Goal: Understand process/instructions: Learn how to perform a task or action

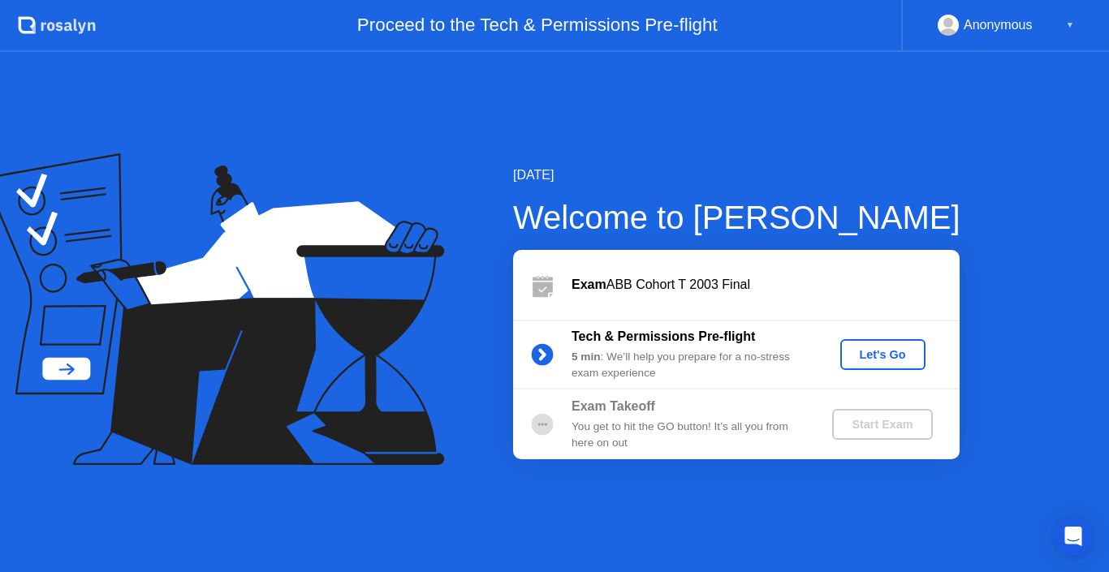
click at [861, 350] on div "Let's Go" at bounding box center [883, 354] width 72 height 13
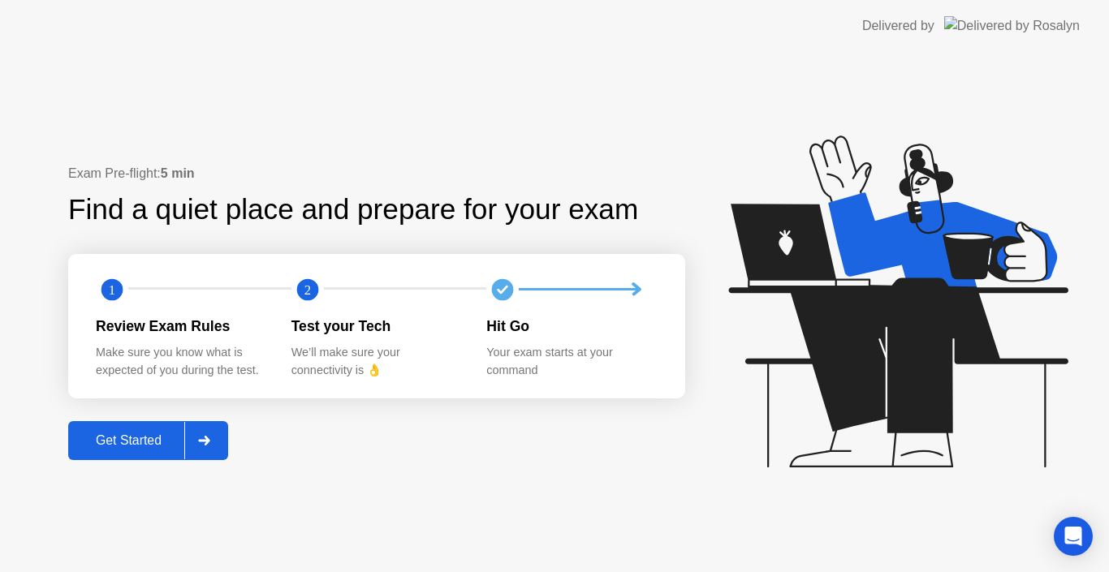
click at [146, 423] on button "Get Started" at bounding box center [148, 440] width 160 height 39
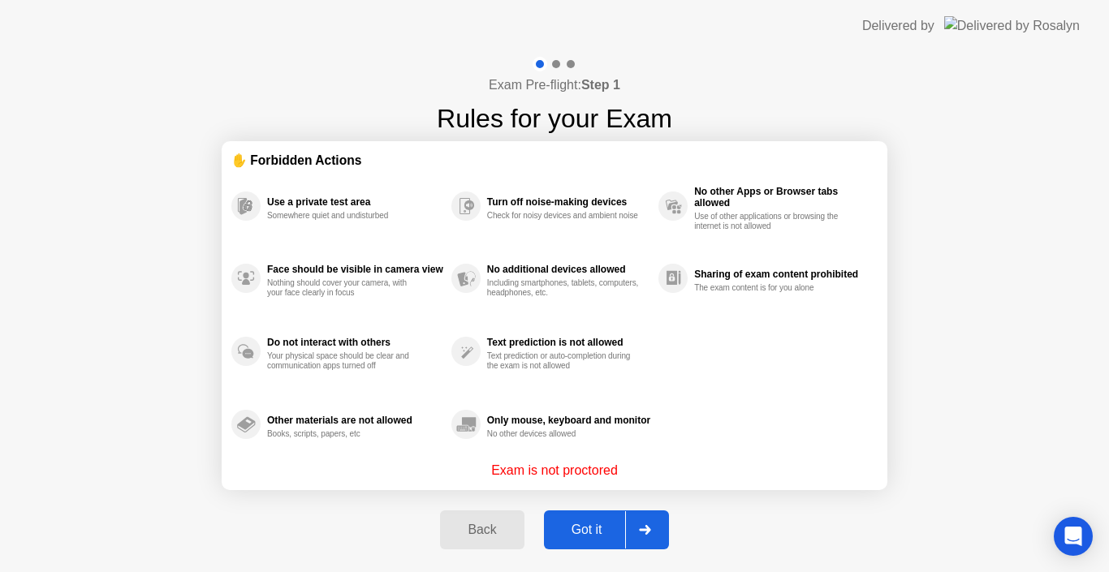
click at [594, 525] on div "Got it" at bounding box center [587, 530] width 76 height 15
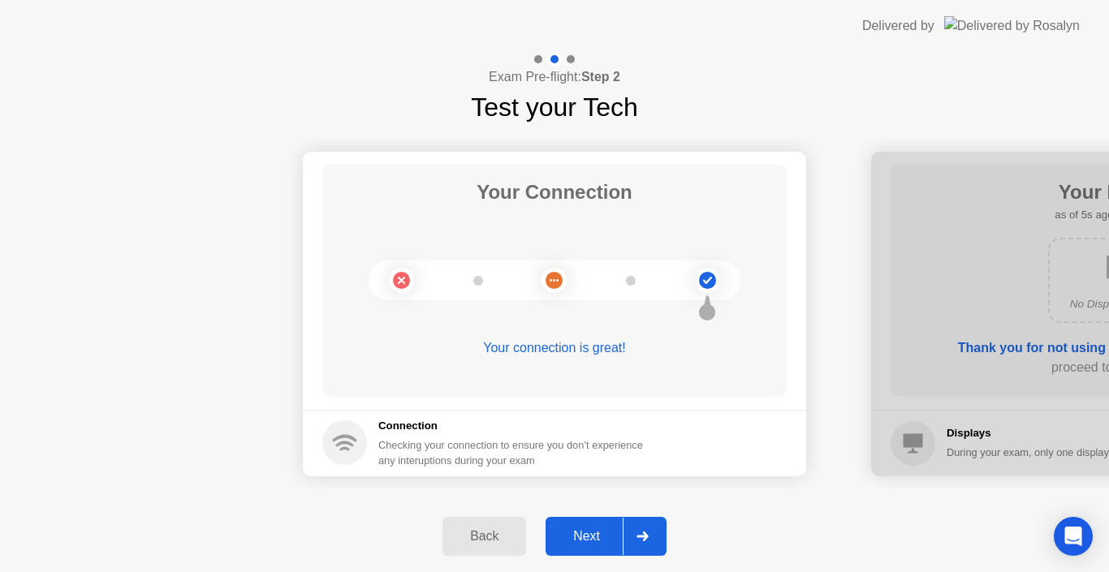
click at [600, 535] on div "Next" at bounding box center [587, 536] width 72 height 15
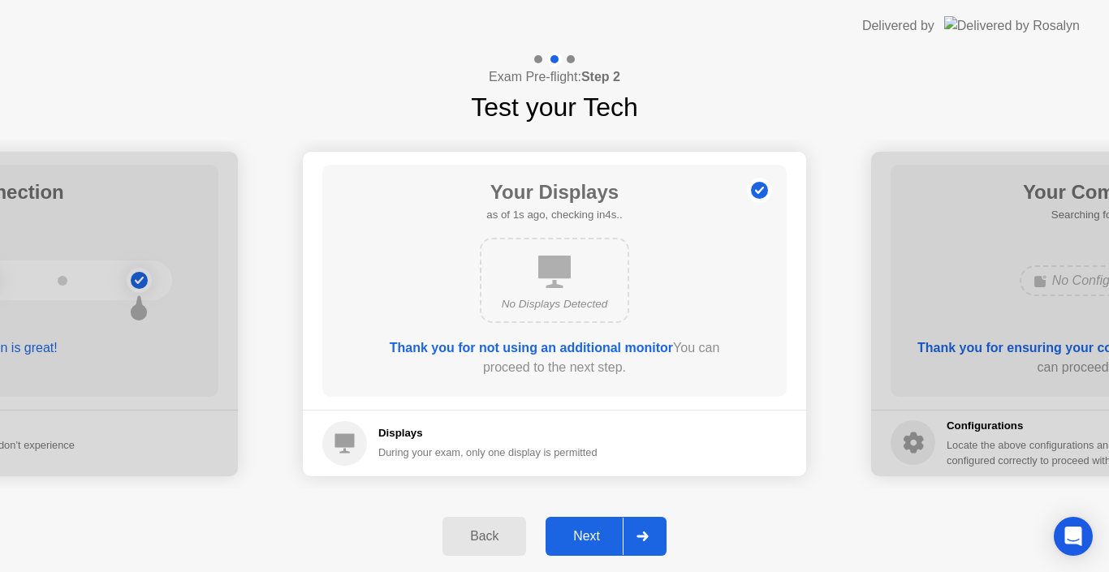
click at [589, 523] on button "Next" at bounding box center [606, 536] width 121 height 39
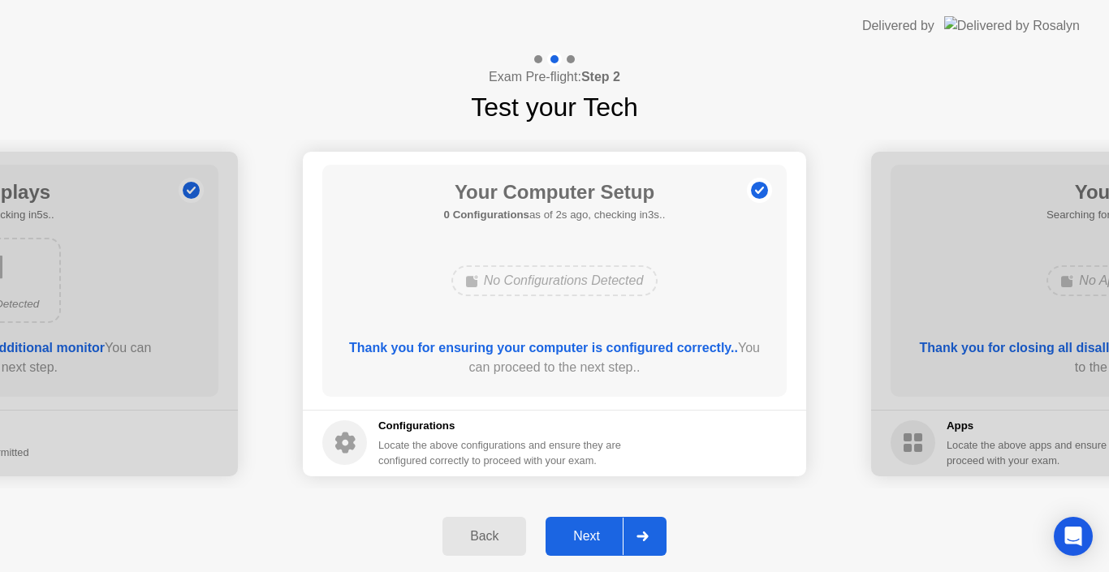
click at [603, 544] on div "Next" at bounding box center [587, 536] width 72 height 15
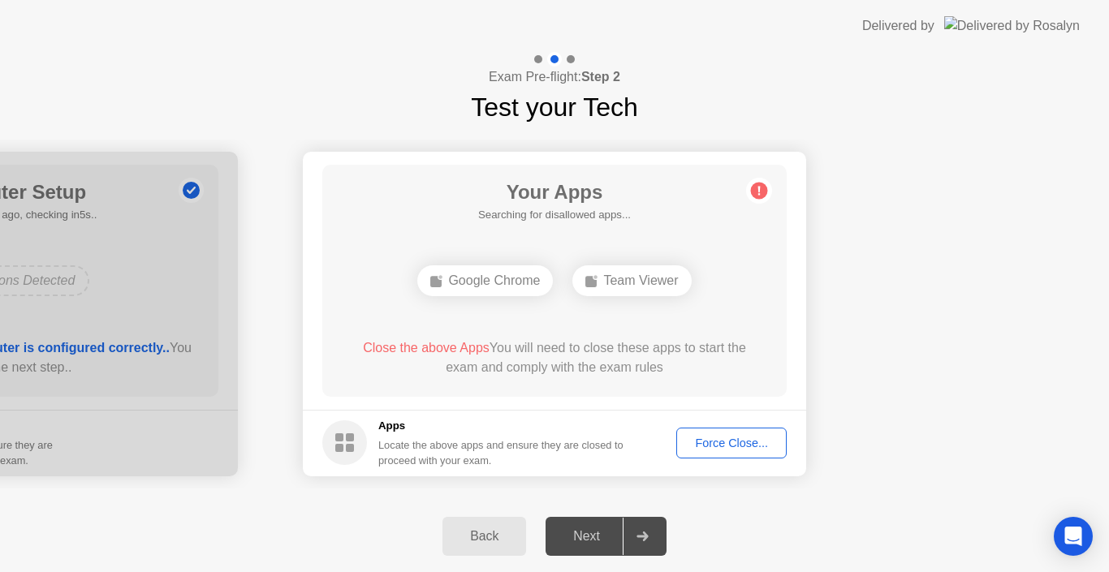
click at [757, 438] on div "Force Close..." at bounding box center [731, 443] width 99 height 13
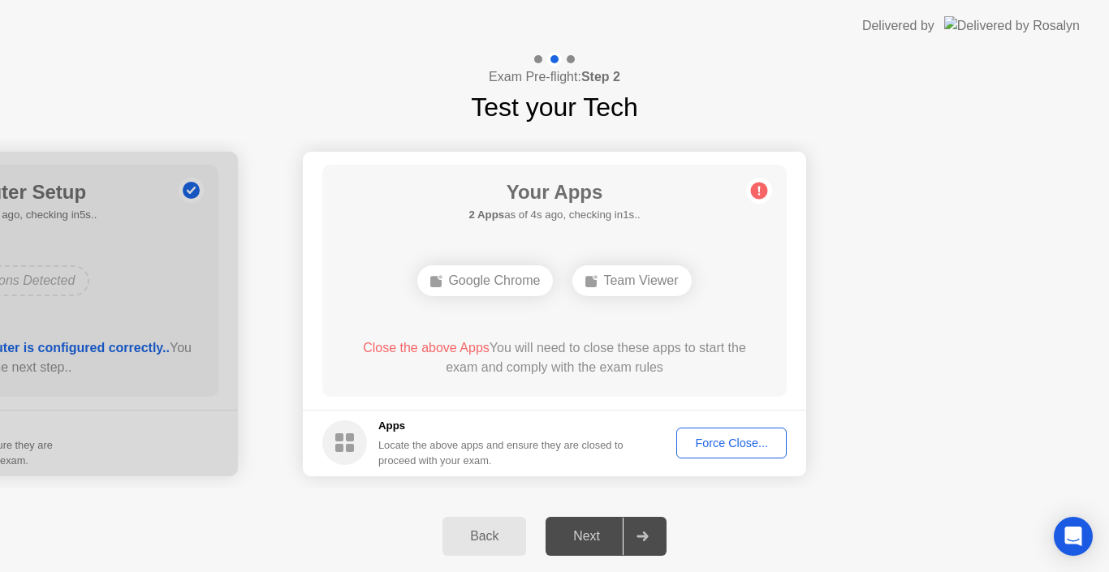
click at [713, 433] on button "Force Close..." at bounding box center [731, 443] width 110 height 31
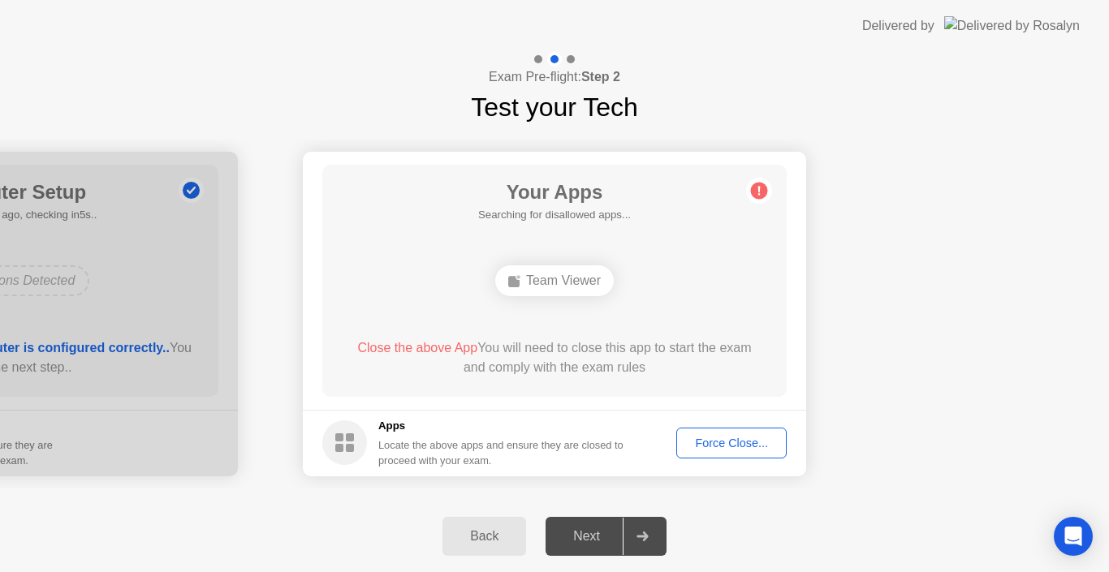
click at [698, 440] on div "Force Close..." at bounding box center [731, 443] width 99 height 13
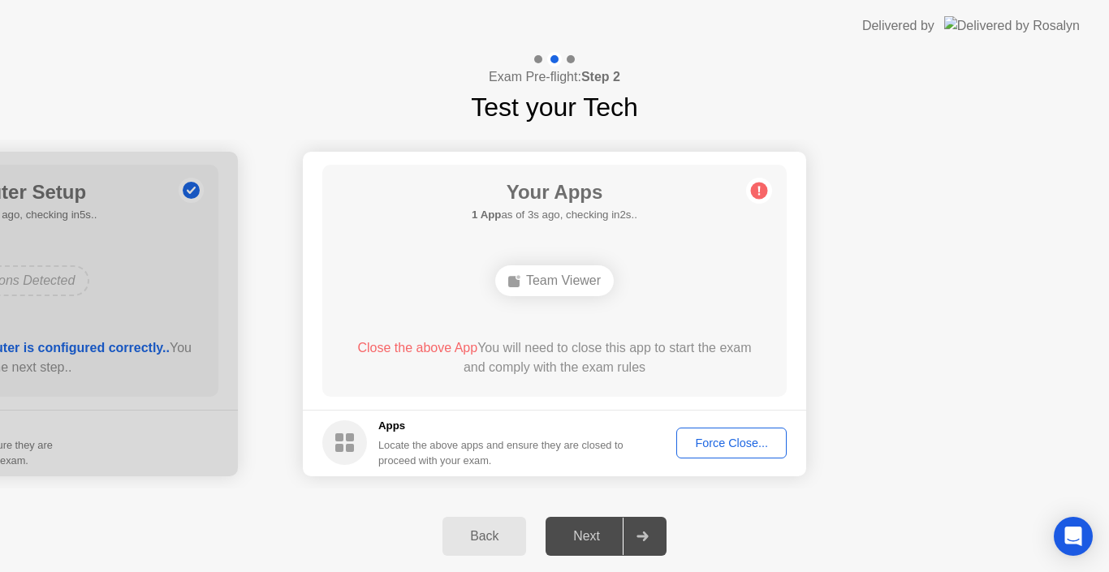
click at [744, 447] on div "Force Close..." at bounding box center [731, 443] width 99 height 13
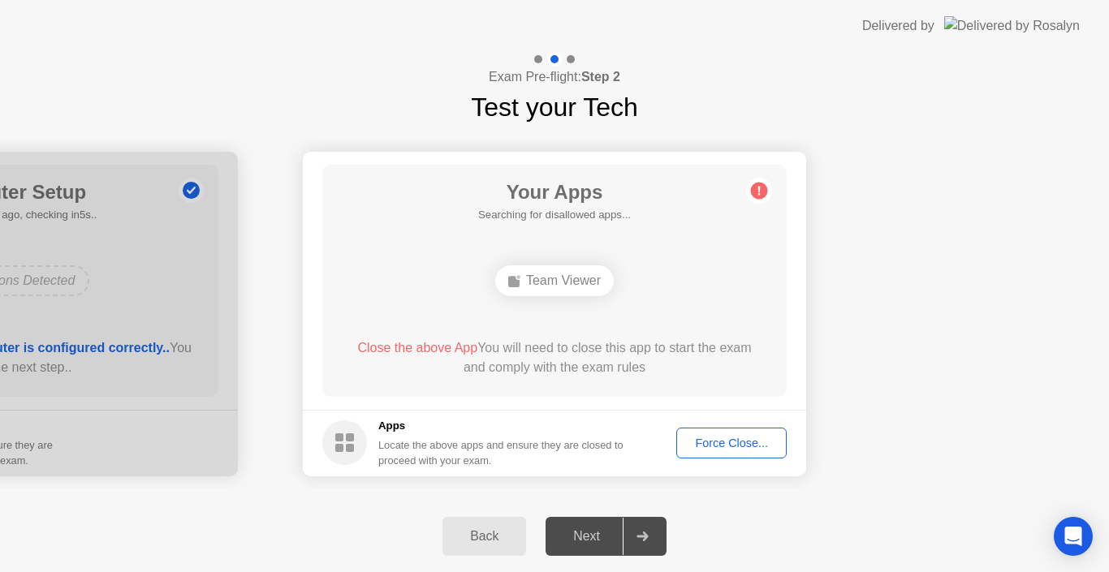
click at [744, 452] on button "Force Close..." at bounding box center [731, 443] width 110 height 31
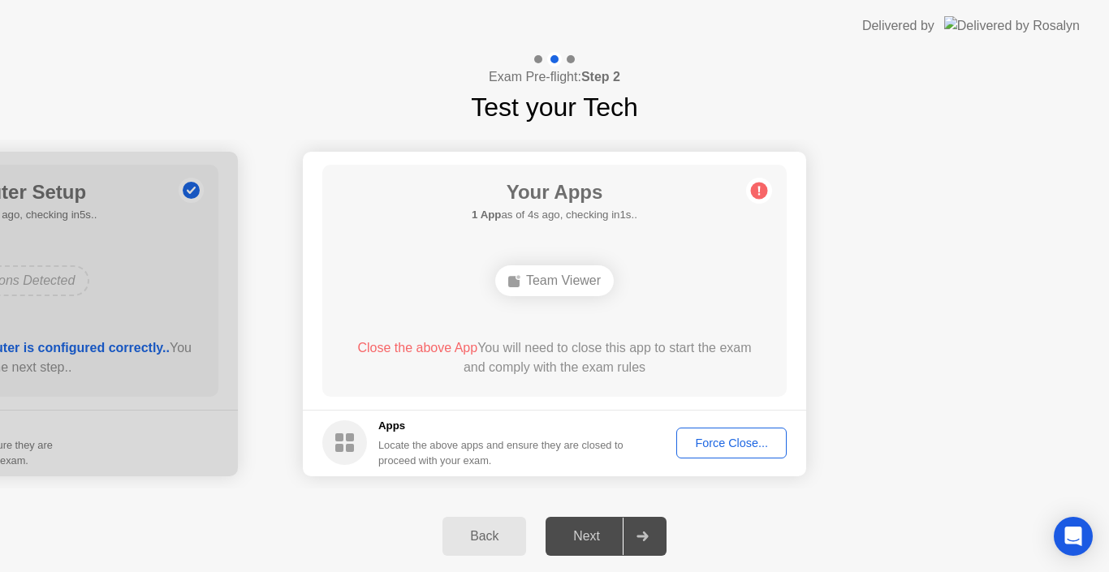
click at [719, 443] on div "Force Close..." at bounding box center [731, 443] width 99 height 13
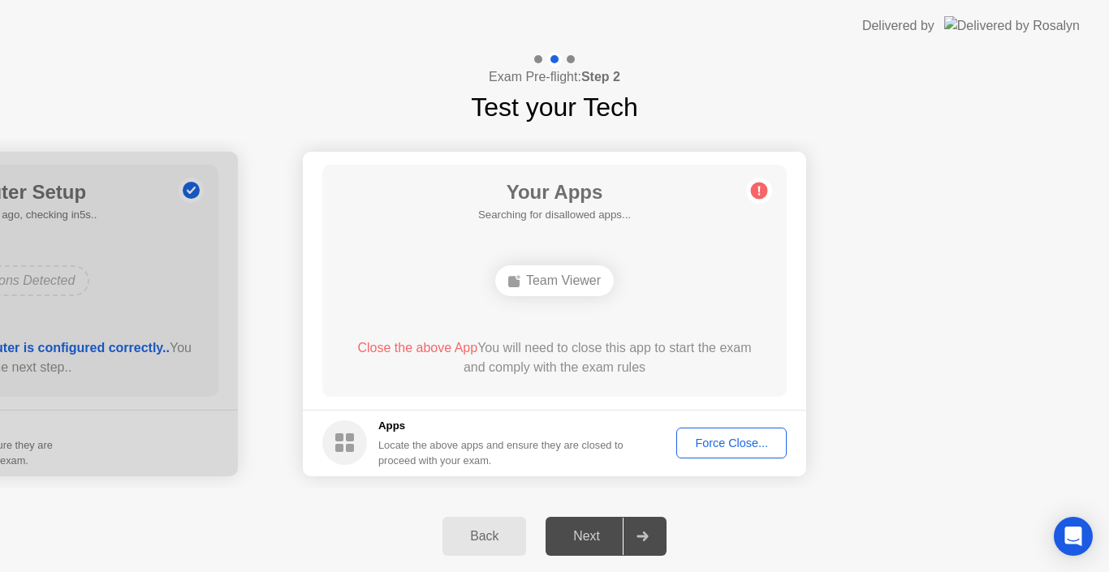
click at [453, 543] on div "Back" at bounding box center [484, 536] width 74 height 15
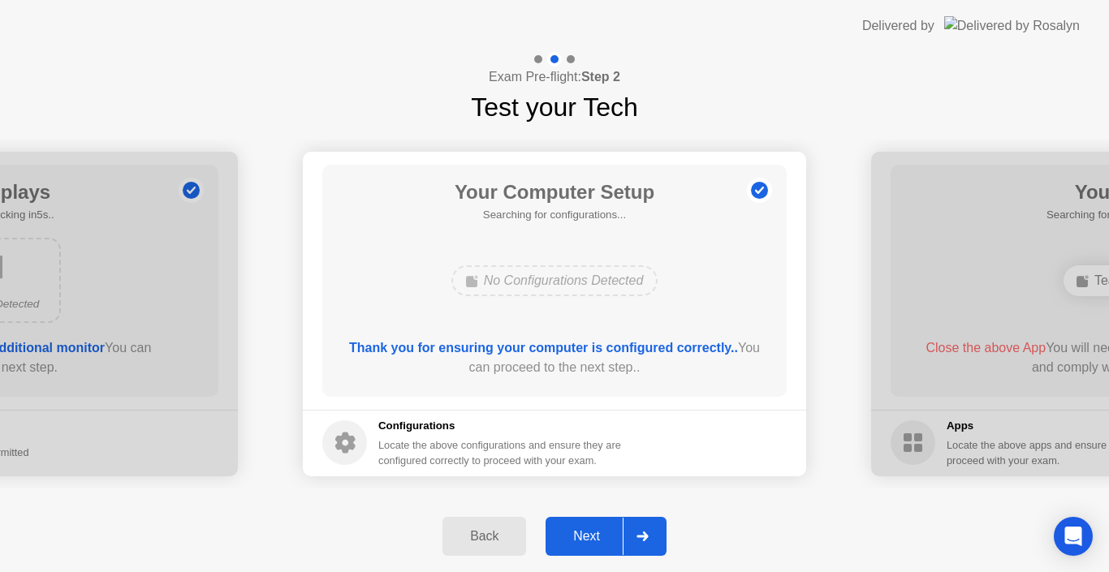
click at [567, 523] on button "Next" at bounding box center [606, 536] width 121 height 39
